Goal: Information Seeking & Learning: Learn about a topic

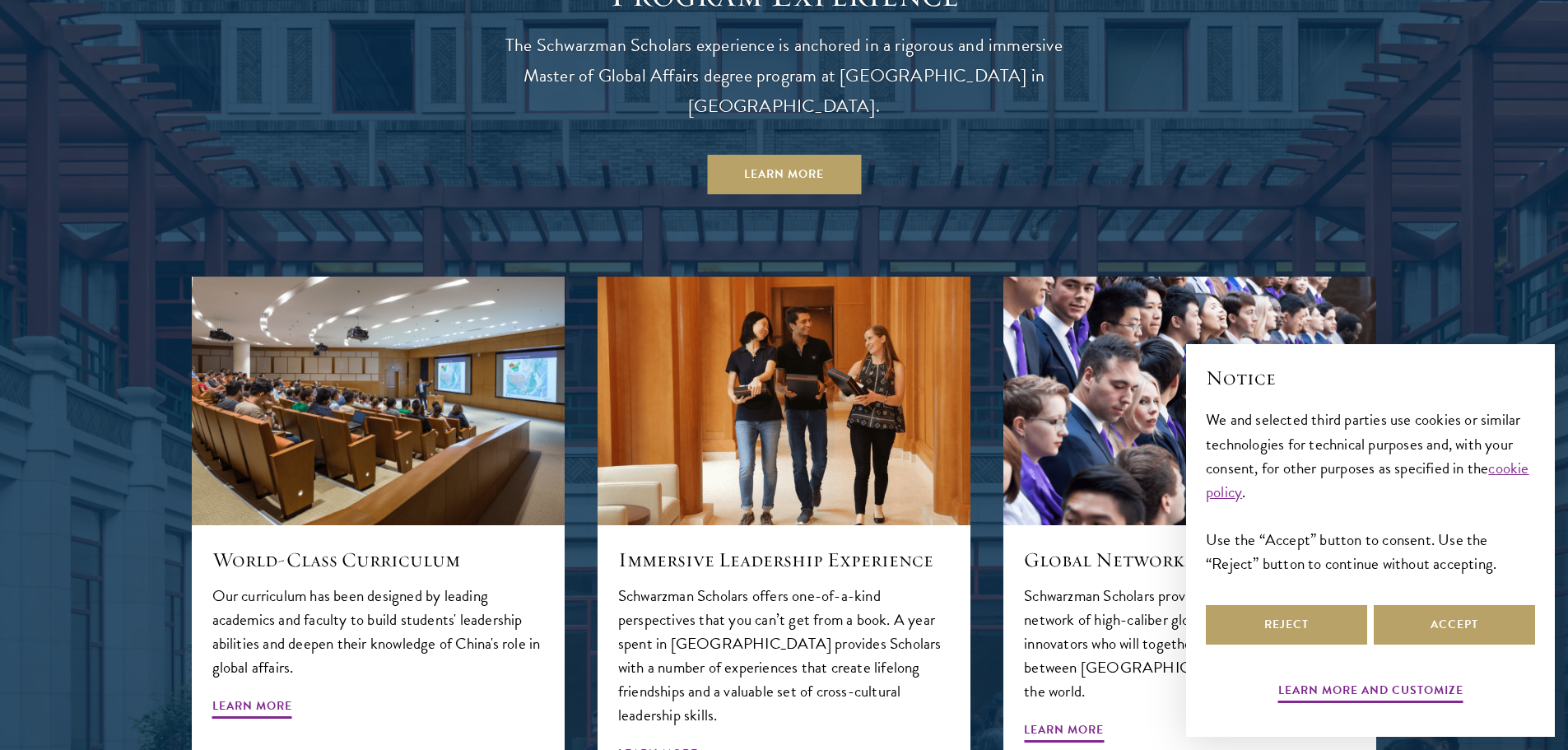
scroll to position [1647, 0]
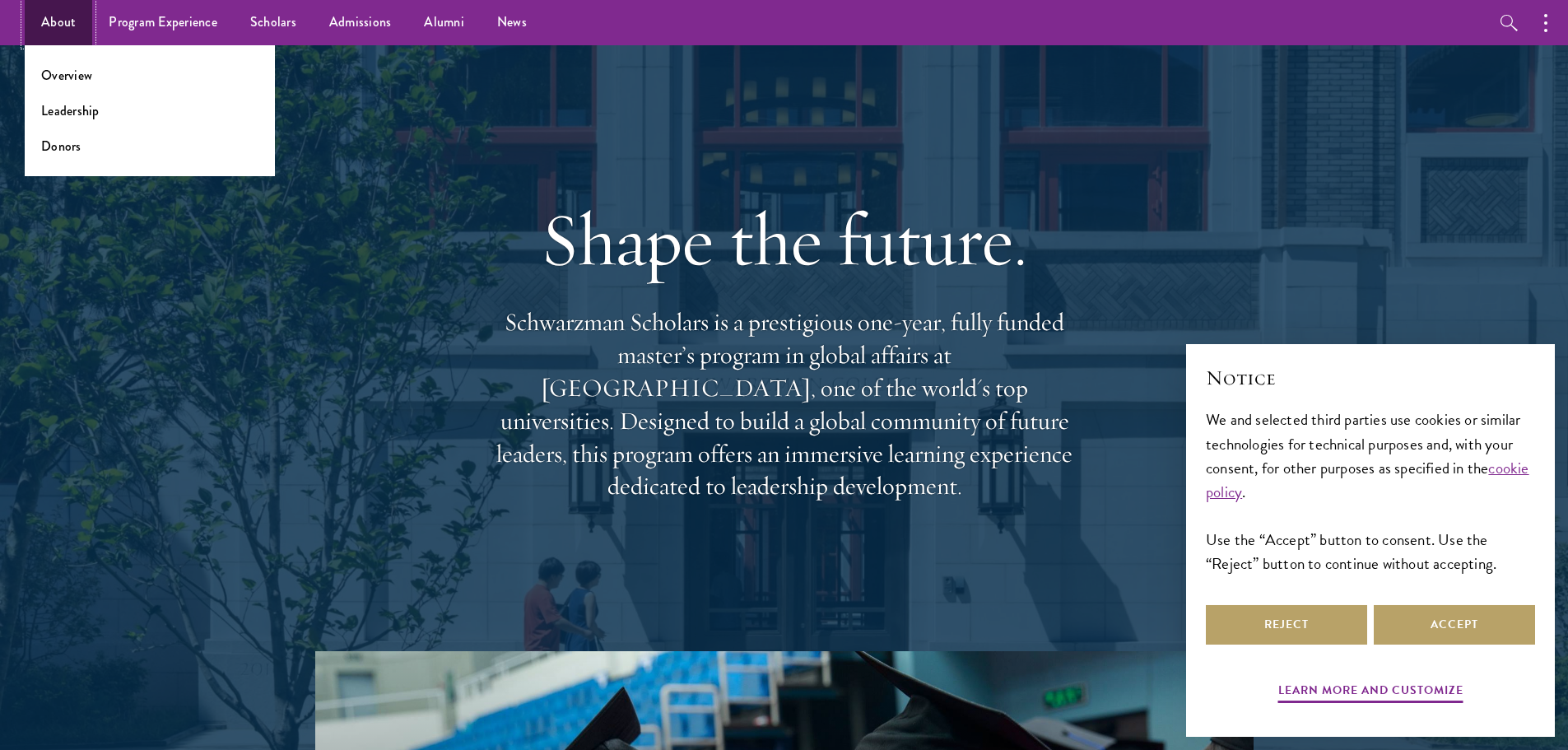
click at [55, 14] on link "About" at bounding box center [59, 22] width 68 height 45
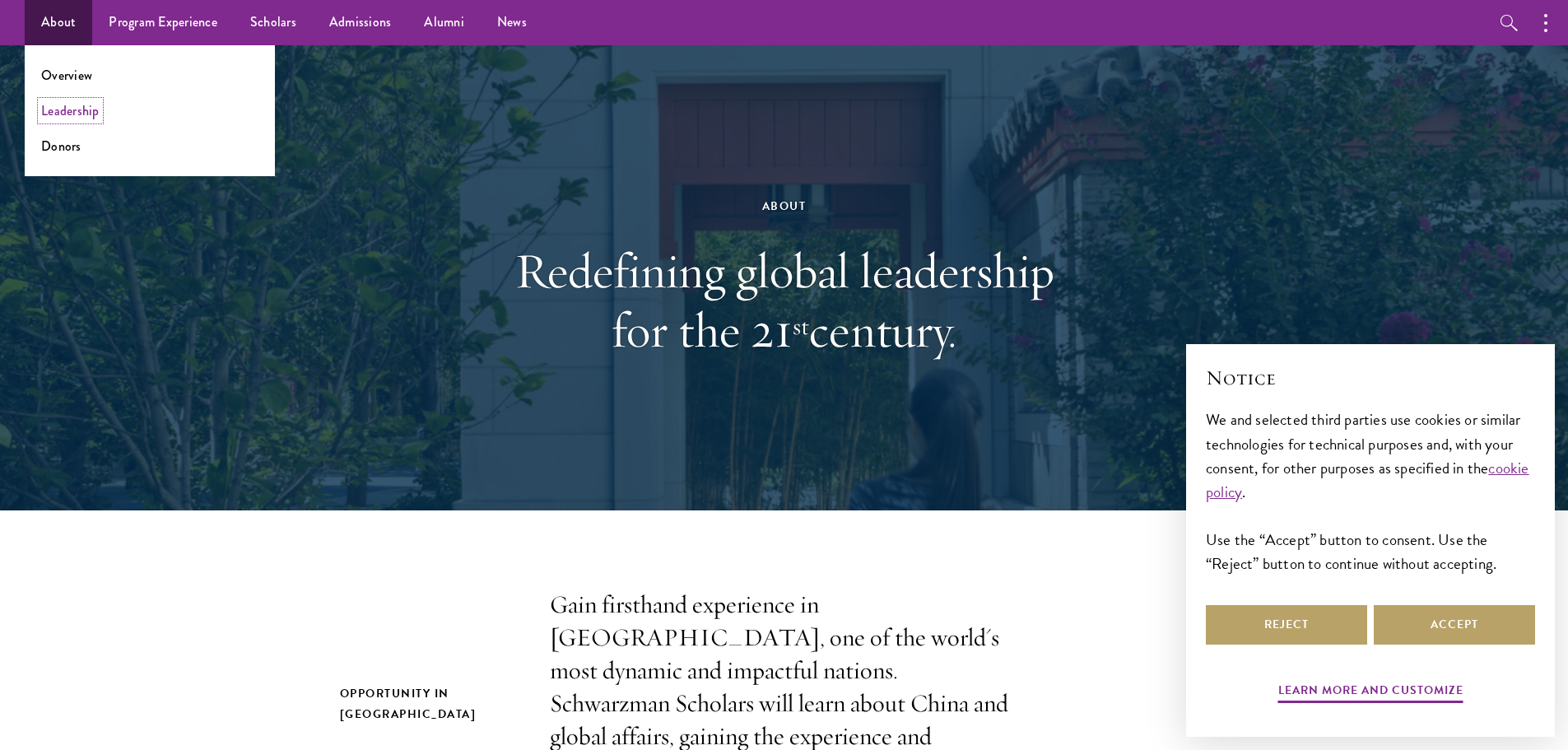
click at [72, 119] on link "Leadership" at bounding box center [70, 111] width 59 height 19
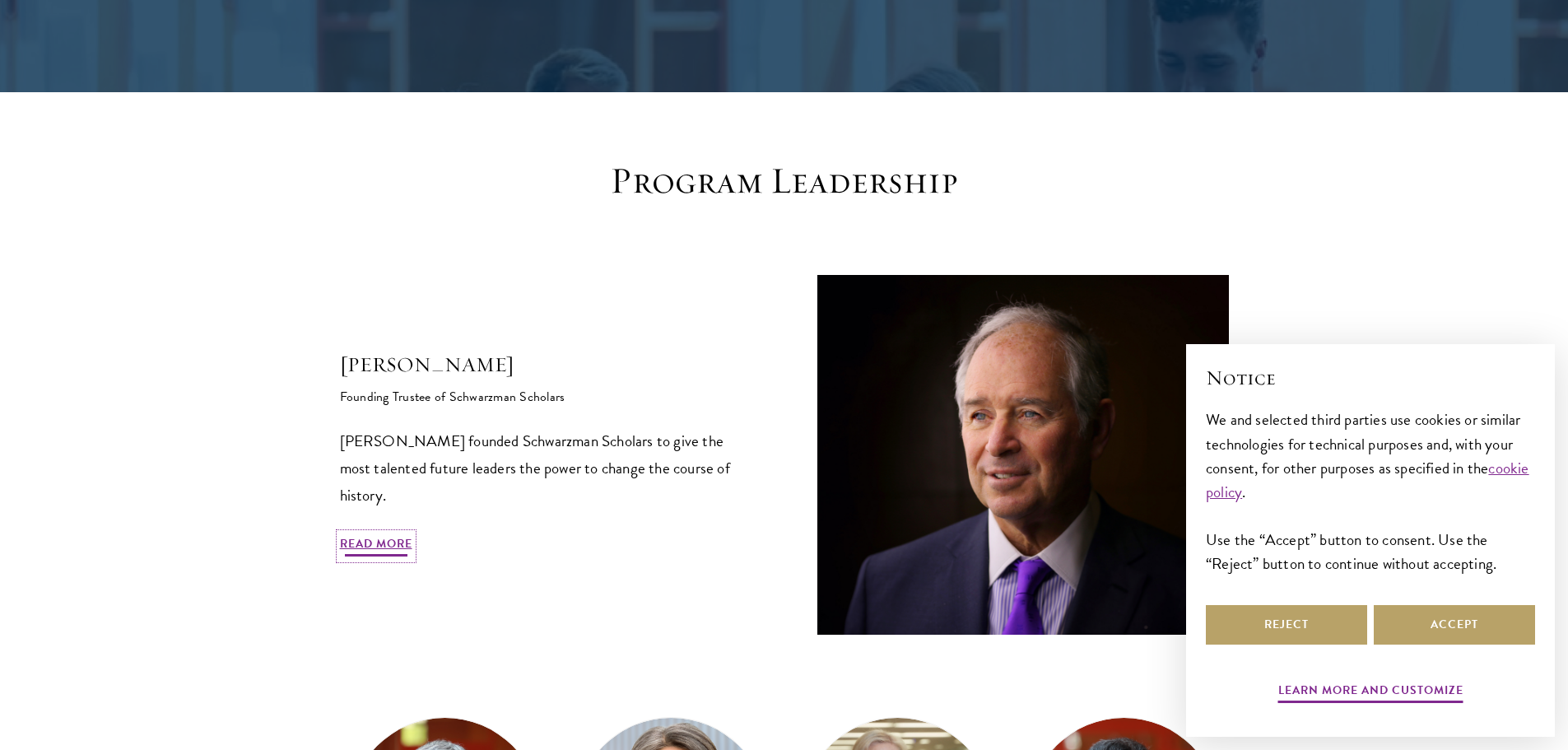
click at [383, 540] on link "Read More" at bounding box center [375, 546] width 72 height 25
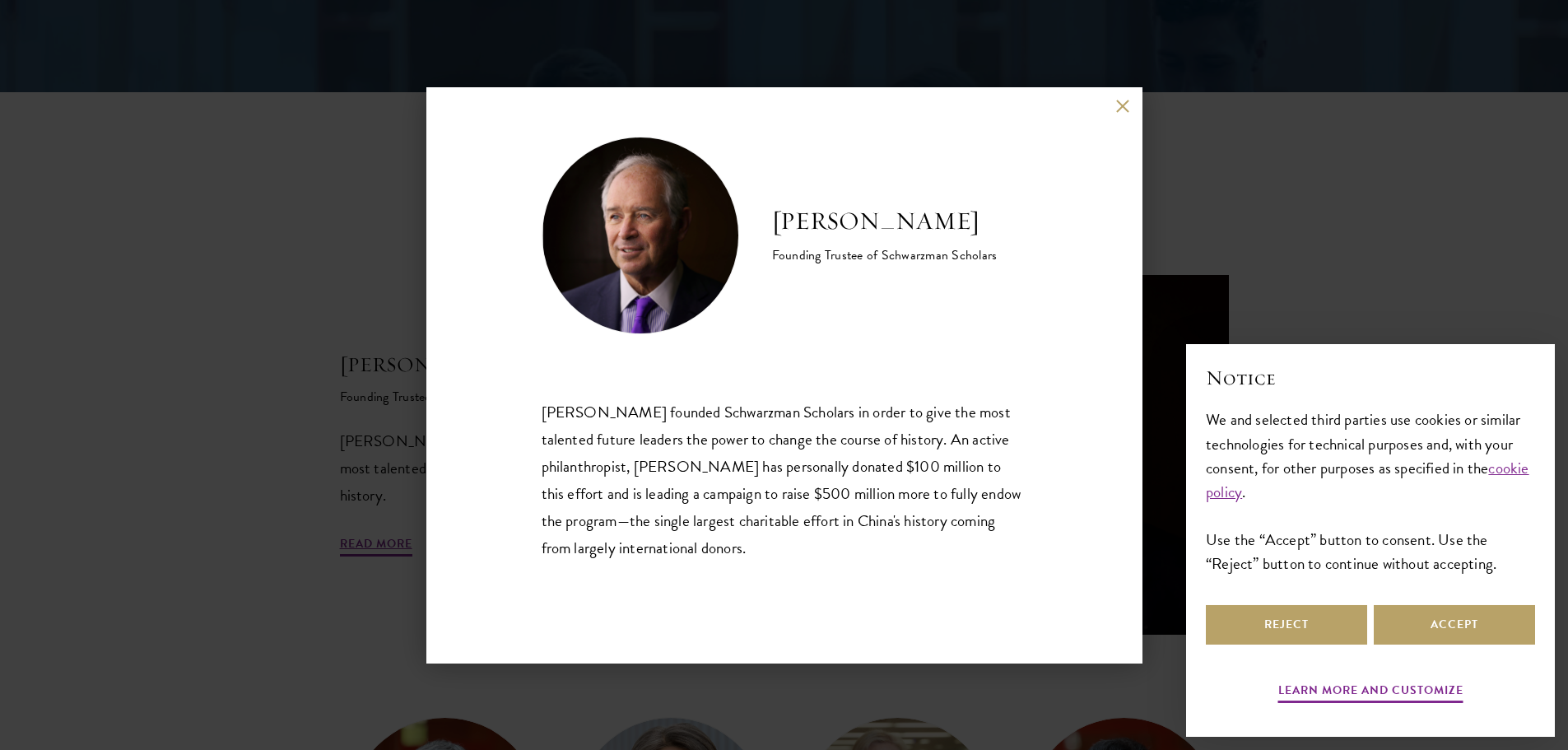
click at [296, 232] on div "Stephen A. Schwarzman Founding Trustee of Schwarzman Scholars Stephen A. Schwar…" at bounding box center [784, 375] width 1568 height 750
